Goal: Task Accomplishment & Management: Complete application form

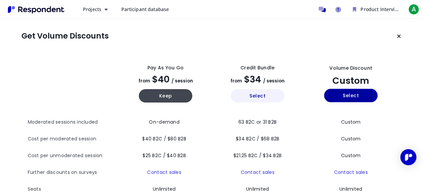
click at [269, 93] on button "Select" at bounding box center [258, 95] width 54 height 13
click at [397, 37] on icon "Keep current plan" at bounding box center [399, 35] width 4 height 5
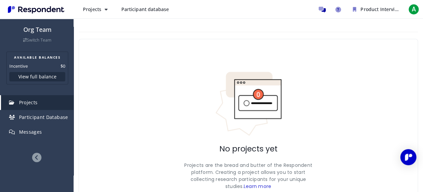
scroll to position [48, 0]
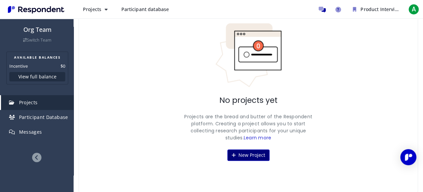
click at [239, 158] on button "New Project" at bounding box center [248, 154] width 42 height 11
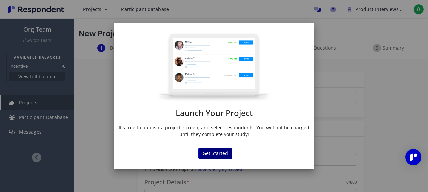
click at [215, 148] on button "Get Started" at bounding box center [215, 153] width 34 height 11
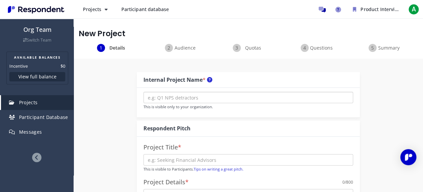
click at [215, 97] on input "text" at bounding box center [248, 97] width 210 height 11
type input "s"
type input "sop gen"
click at [224, 159] on input "text" at bounding box center [248, 159] width 210 height 11
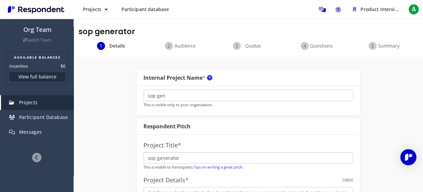
scroll to position [67, 0]
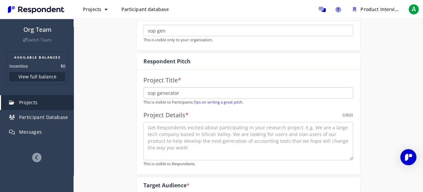
type input "sop generator"
click at [233, 139] on textarea at bounding box center [248, 141] width 210 height 38
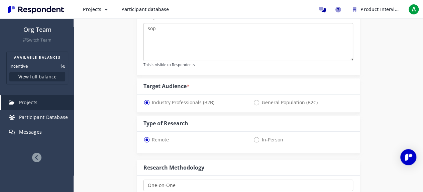
scroll to position [234, 0]
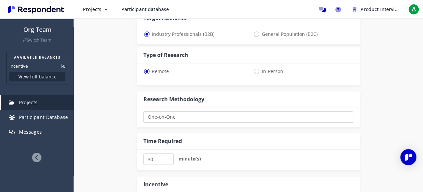
type textarea "sop"
click at [294, 36] on span "General Population (B2C)" at bounding box center [285, 34] width 64 height 8
click at [258, 36] on input "General Population (B2C)" at bounding box center [255, 33] width 4 height 4
radio input "true"
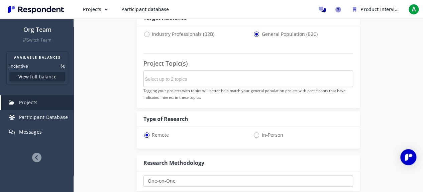
select select "number:125"
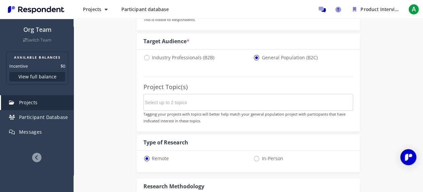
scroll to position [201, 0]
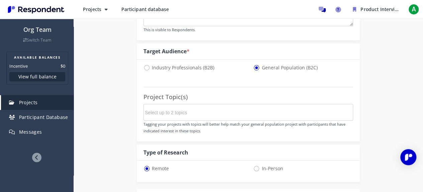
click at [212, 67] on span "Industry Professionals (B2B)" at bounding box center [178, 68] width 71 height 8
click at [148, 67] on input "Industry Professionals (B2B)" at bounding box center [145, 67] width 4 height 4
radio input "true"
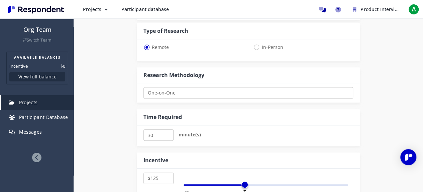
scroll to position [268, 0]
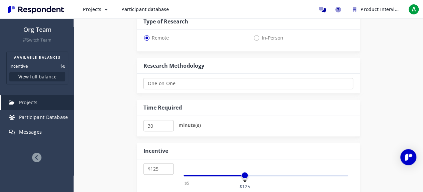
click at [217, 84] on select "One-on-One Focus Group Unmoderated Study Survey Diary Study" at bounding box center [248, 83] width 210 height 11
click at [218, 84] on select "One-on-One Focus Group Unmoderated Study Survey Diary Study" at bounding box center [248, 83] width 210 height 11
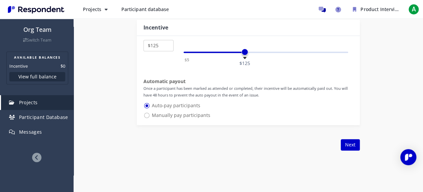
scroll to position [401, 0]
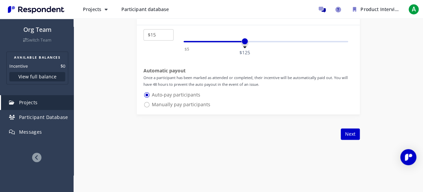
select select "number:5"
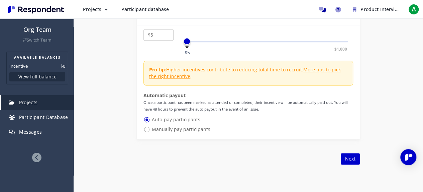
drag, startPoint x: 172, startPoint y: 45, endPoint x: 146, endPoint y: 48, distance: 26.6
click at [146, 48] on div "$5 $10 $15 $20 $25 $30 $35 $40 $45 $50 $55 $60 $65 $70 $75 $80 $85 $90 $95 $100…" at bounding box center [248, 82] width 223 height 114
click at [357, 155] on button "Next" at bounding box center [350, 158] width 19 height 11
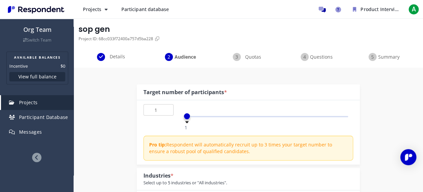
scroll to position [33, 0]
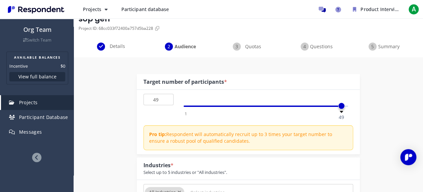
type input "50"
drag, startPoint x: 184, startPoint y: 105, endPoint x: 314, endPoint y: 116, distance: 130.9
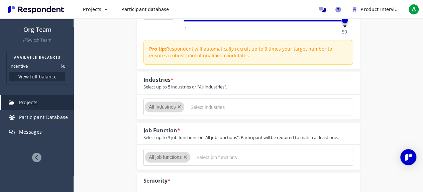
scroll to position [134, 0]
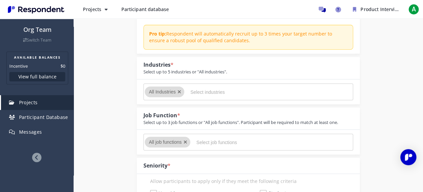
click at [215, 91] on input "Select industries" at bounding box center [240, 91] width 100 height 11
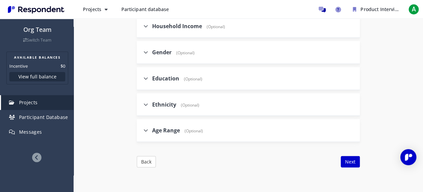
scroll to position [815, 0]
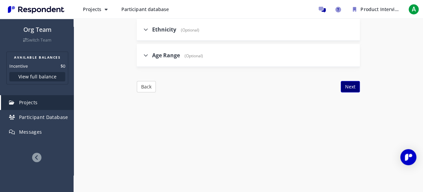
click at [349, 86] on button "Next" at bounding box center [350, 86] width 19 height 11
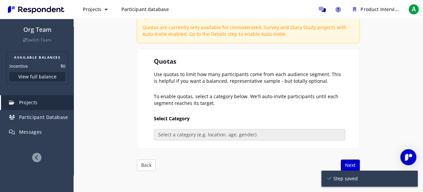
scroll to position [100, 0]
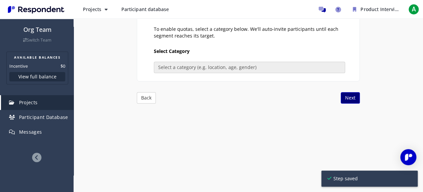
click at [354, 97] on button "Next" at bounding box center [350, 97] width 19 height 11
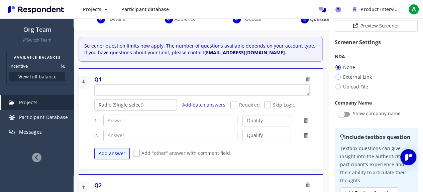
scroll to position [0, 0]
